Goal: Information Seeking & Learning: Understand process/instructions

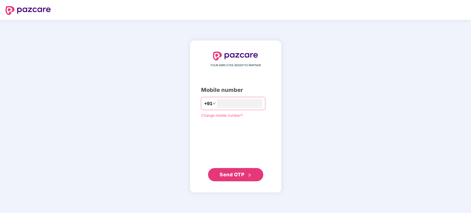
type input "**********"
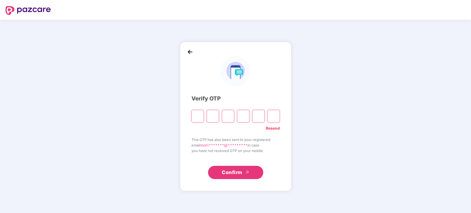
type input "*"
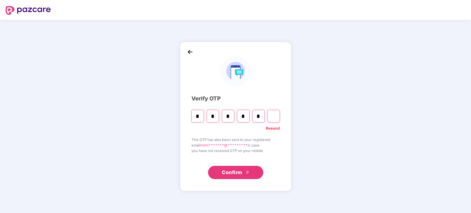
type input "*"
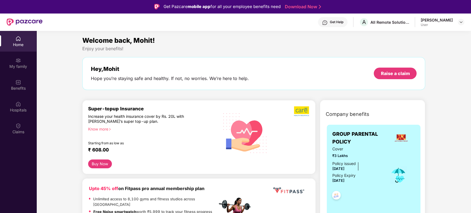
click at [17, 108] on div "Hospitals" at bounding box center [18, 110] width 36 height 6
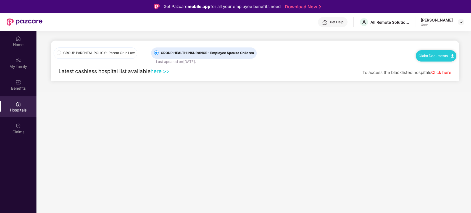
click at [438, 54] on link "Claim Documents" at bounding box center [435, 56] width 35 height 4
click at [111, 54] on span "- Parent Or In Law" at bounding box center [119, 53] width 29 height 4
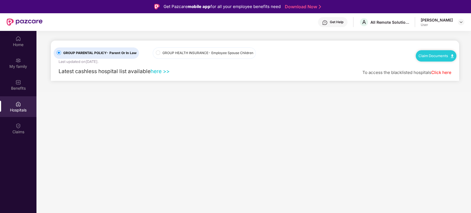
click at [181, 51] on span "GROUP HEALTH INSURANCE - Employee Spouse Children" at bounding box center [207, 53] width 95 height 5
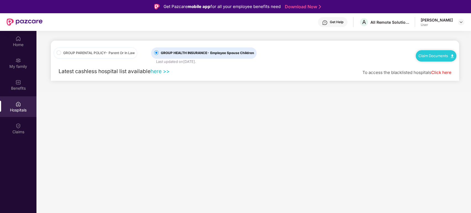
click at [159, 71] on link "here >>" at bounding box center [159, 71] width 19 height 7
click at [435, 54] on link "Claim Documents" at bounding box center [435, 56] width 35 height 4
click at [431, 68] on link "Claim Form" at bounding box center [438, 66] width 36 height 12
click at [435, 57] on link "Claim Documents" at bounding box center [435, 56] width 35 height 4
click at [433, 79] on link "Claim Process" at bounding box center [438, 77] width 36 height 12
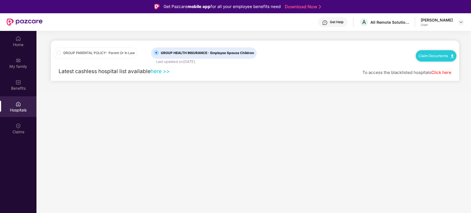
click at [439, 73] on link "Click here" at bounding box center [441, 72] width 20 height 5
click at [23, 127] on div "Claims" at bounding box center [18, 128] width 36 height 21
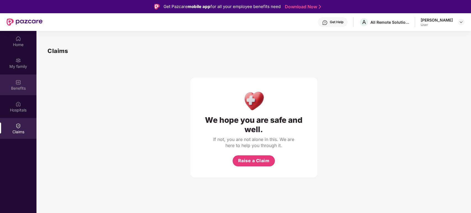
click at [22, 87] on div "Benefits" at bounding box center [18, 89] width 36 height 6
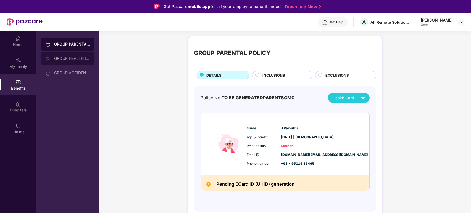
click at [78, 56] on div "GROUP HEALTH INSURANCE" at bounding box center [72, 58] width 36 height 4
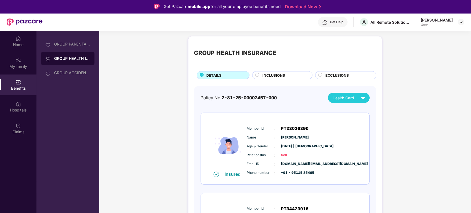
click at [277, 77] on span "INCLUSIONS" at bounding box center [273, 76] width 23 height 6
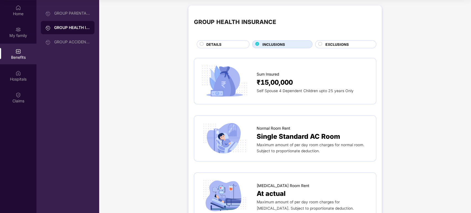
click at [344, 45] on span "EXCLUSIONS" at bounding box center [336, 45] width 23 height 6
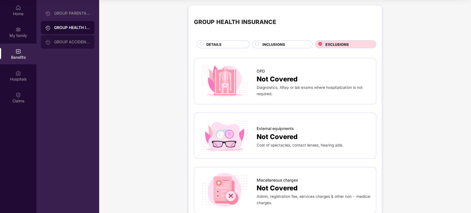
click at [61, 46] on div "GROUP ACCIDENTAL INSURANCE" at bounding box center [68, 41] width 54 height 13
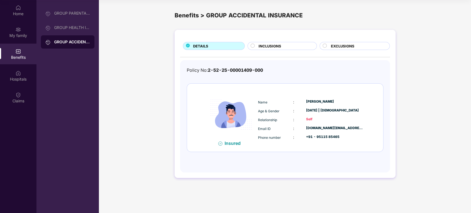
click at [274, 44] on span "INCLUSIONS" at bounding box center [269, 46] width 23 height 6
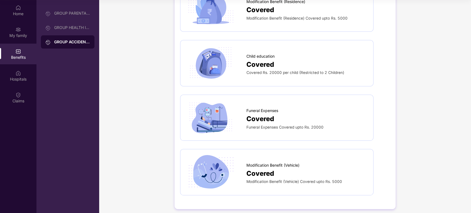
scroll to position [302, 0]
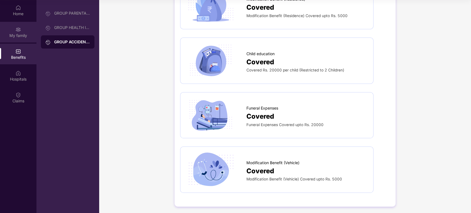
click at [21, 34] on div "My family" at bounding box center [18, 36] width 36 height 6
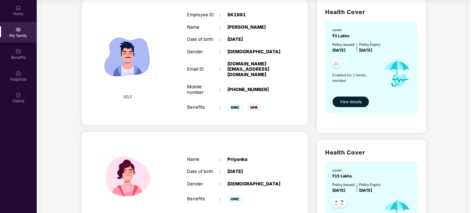
scroll to position [0, 0]
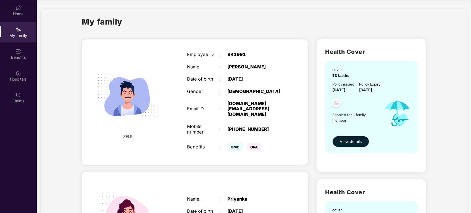
click at [351, 139] on span "View details" at bounding box center [351, 142] width 22 height 6
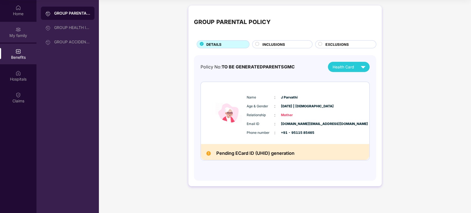
click at [27, 30] on div "My family" at bounding box center [18, 32] width 36 height 21
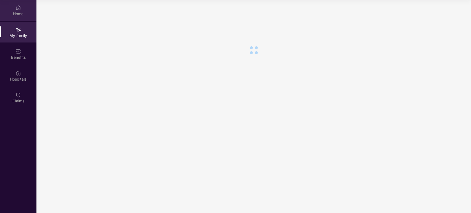
click at [18, 12] on div "Home" at bounding box center [18, 14] width 36 height 6
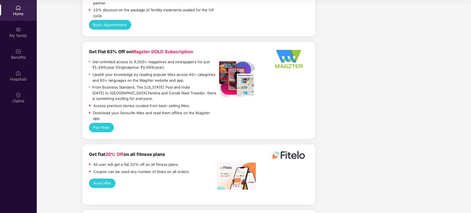
scroll to position [1216, 0]
